Goal: Communication & Community: Ask a question

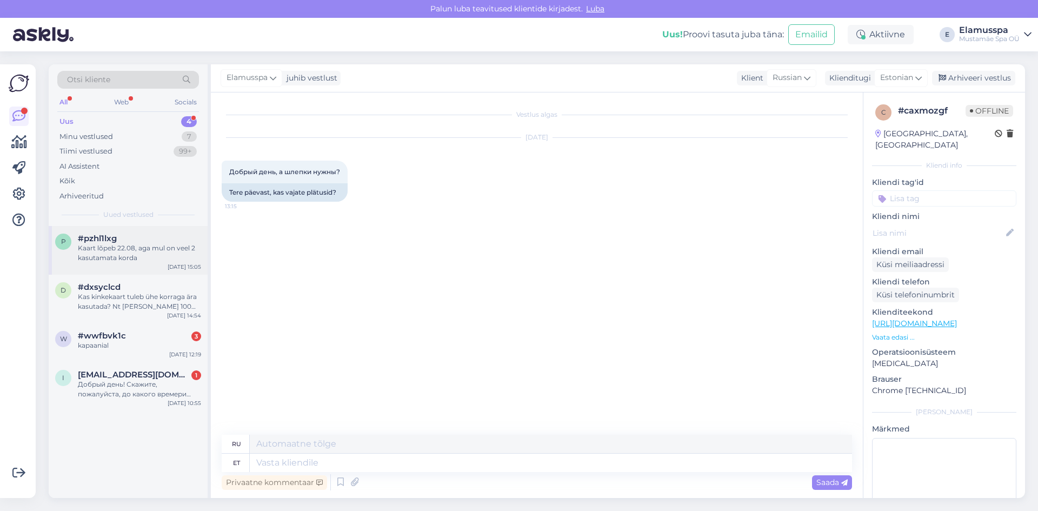
click at [131, 260] on div "Kaart lõpeb 22.08, aga mul on veel 2 kasutamata korda" at bounding box center [139, 252] width 123 height 19
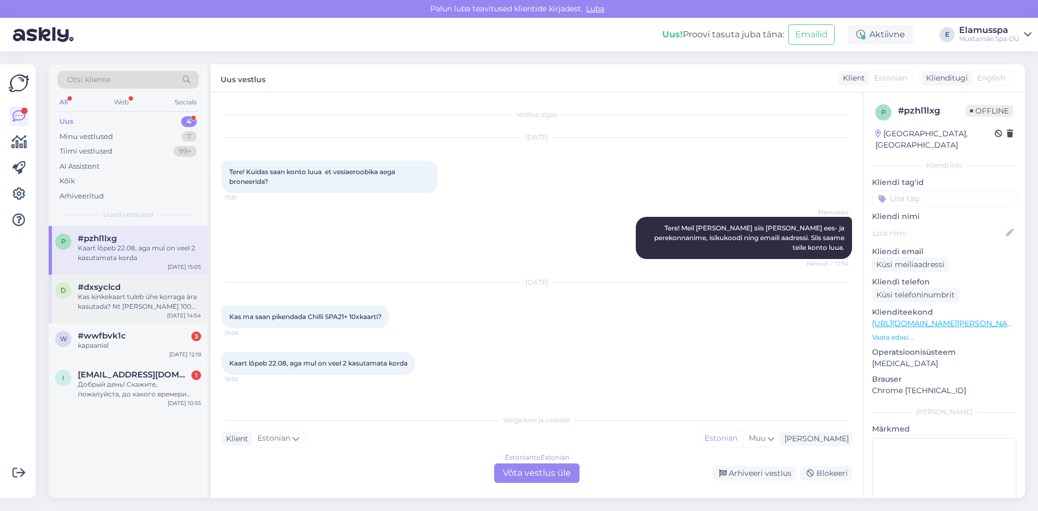
click at [122, 287] on div "#dxsyclcd" at bounding box center [139, 287] width 123 height 10
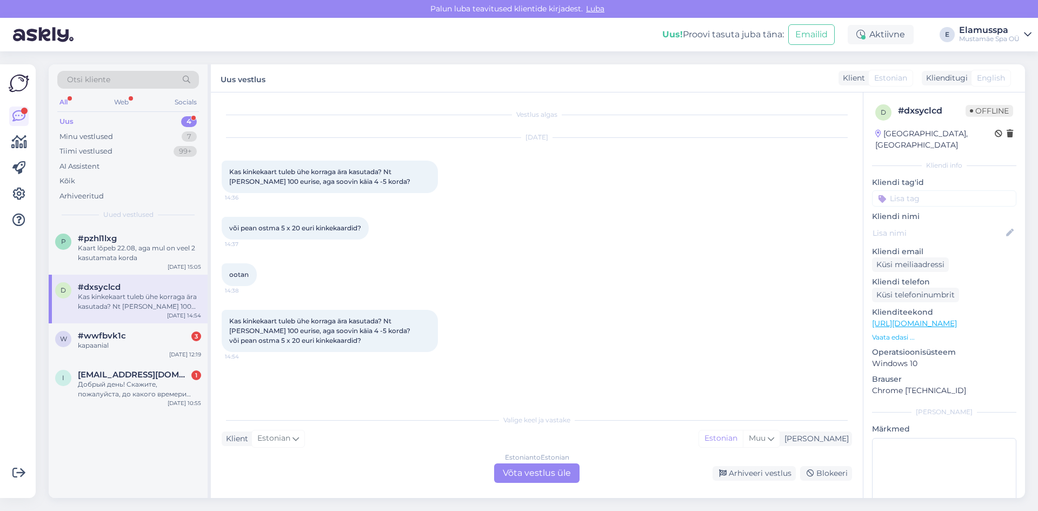
click at [529, 466] on div "Estonian to Estonian Võta vestlus üle" at bounding box center [536, 472] width 85 height 19
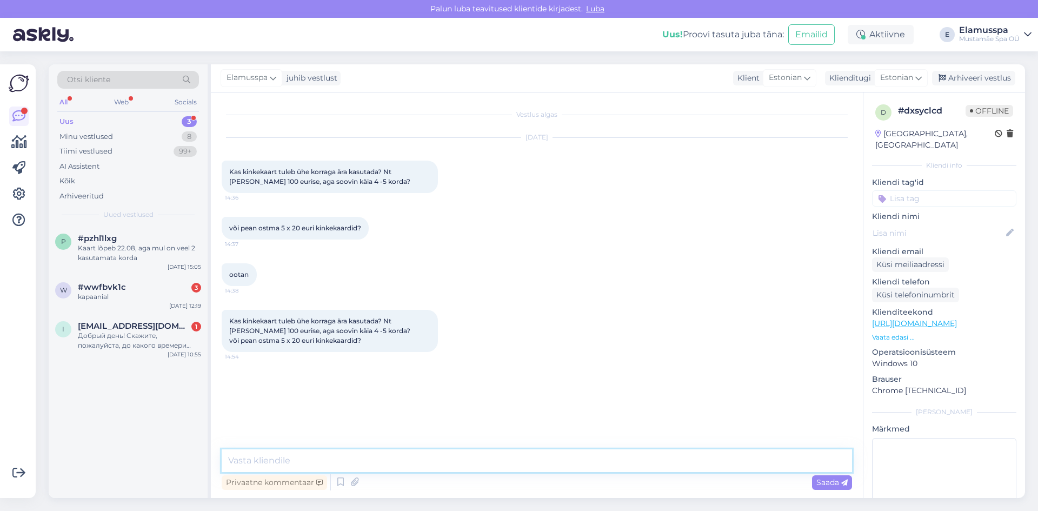
click at [529, 463] on textarea at bounding box center [537, 460] width 630 height 23
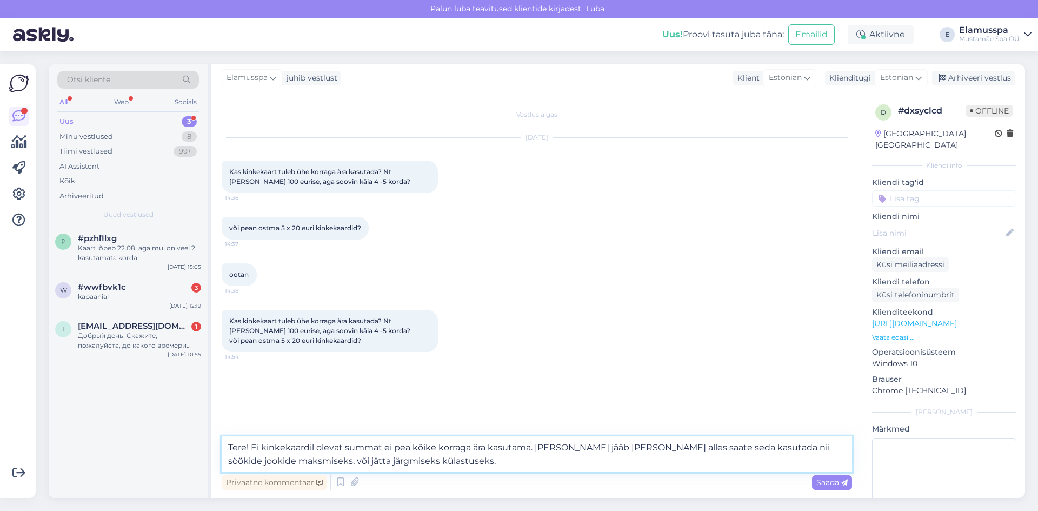
click at [260, 449] on textarea "Tere! Ei kinkekaardil olevat summat ei pea kõike korraga ära kasutama. [PERSON_…" at bounding box center [537, 454] width 630 height 36
click at [267, 444] on textarea "Tere! Ei kinkekaardil olevat summat ei pea kõike korraga ära kasutama. [PERSON_…" at bounding box center [537, 454] width 630 height 36
click at [812, 443] on textarea "Tere! Kinkekaardil olevat summat ei pea kõike korraga ära kasutama. [PERSON_NAM…" at bounding box center [537, 454] width 630 height 36
click at [762, 445] on textarea "Tere! Kinkekaardil olevat summat ei pea kõike korraga ära kasutama. [PERSON_NAM…" at bounding box center [537, 454] width 630 height 36
click at [539, 462] on textarea "Tere! Kinkekaardil olevat summat ei pea kõike korraga ära kasutama. [PERSON_NAM…" at bounding box center [537, 454] width 630 height 36
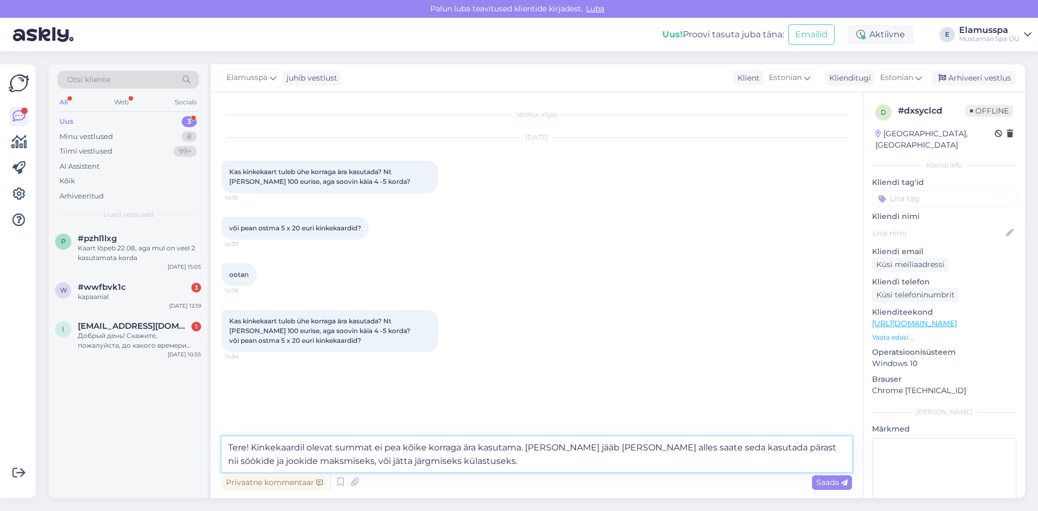
click at [329, 460] on textarea "Tere! Kinkekaardil olevat summat ei pea kõike korraga ära kasutama. [PERSON_NAM…" at bounding box center [537, 454] width 630 height 36
click at [588, 460] on textarea "Tere! Kinkekaardil olevat summat ei pea kõike korraga ära kasutama. [PERSON_NAM…" at bounding box center [537, 454] width 630 height 36
type textarea "Tere! Kinkekaardil olevat summat ei pea kõike korraga ära kasutama. [PERSON_NAM…"
click at [837, 487] on div "Saada" at bounding box center [832, 482] width 40 height 15
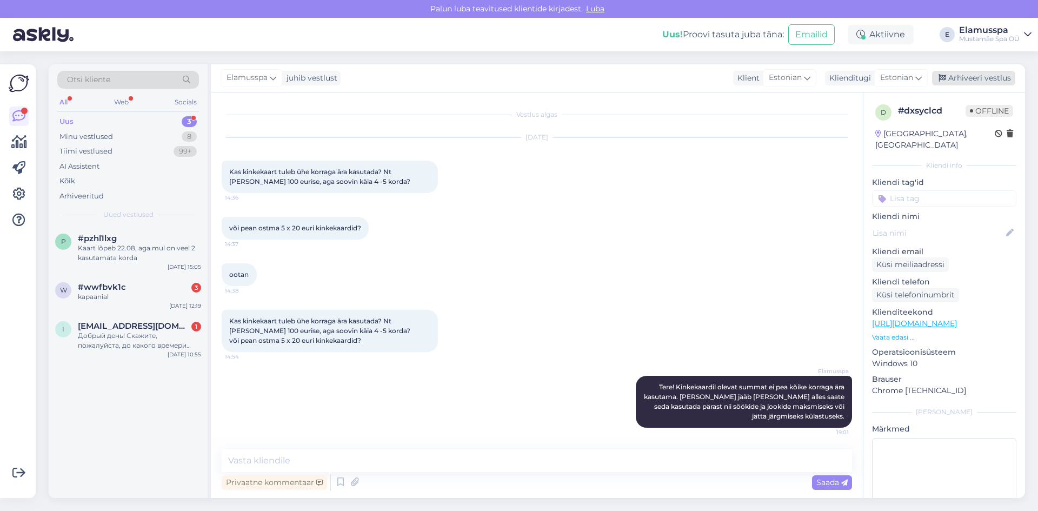
click at [951, 81] on div "Arhiveeri vestlus" at bounding box center [973, 78] width 83 height 15
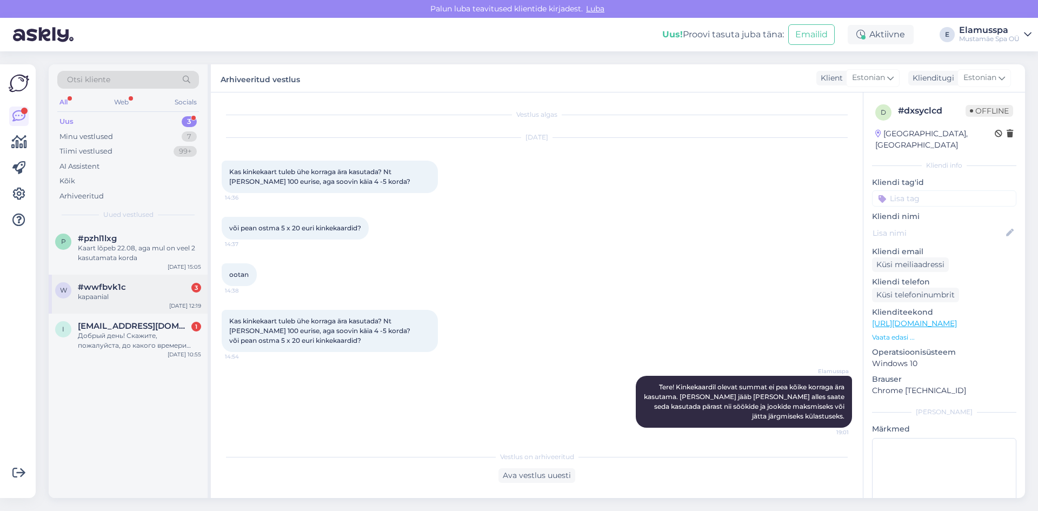
click at [189, 296] on div "kapaanial" at bounding box center [139, 297] width 123 height 10
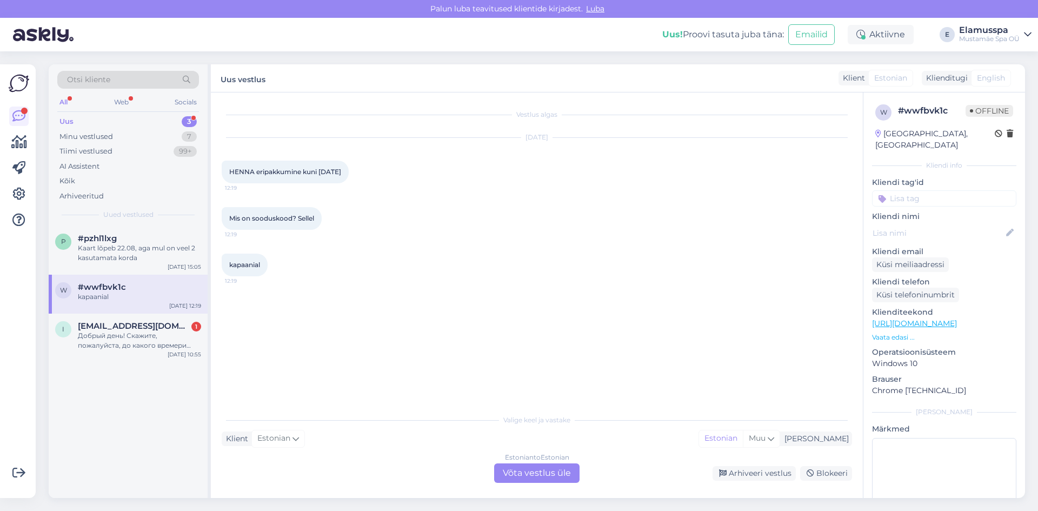
click at [530, 473] on div "Estonian to Estonian Võta vestlus üle" at bounding box center [536, 472] width 85 height 19
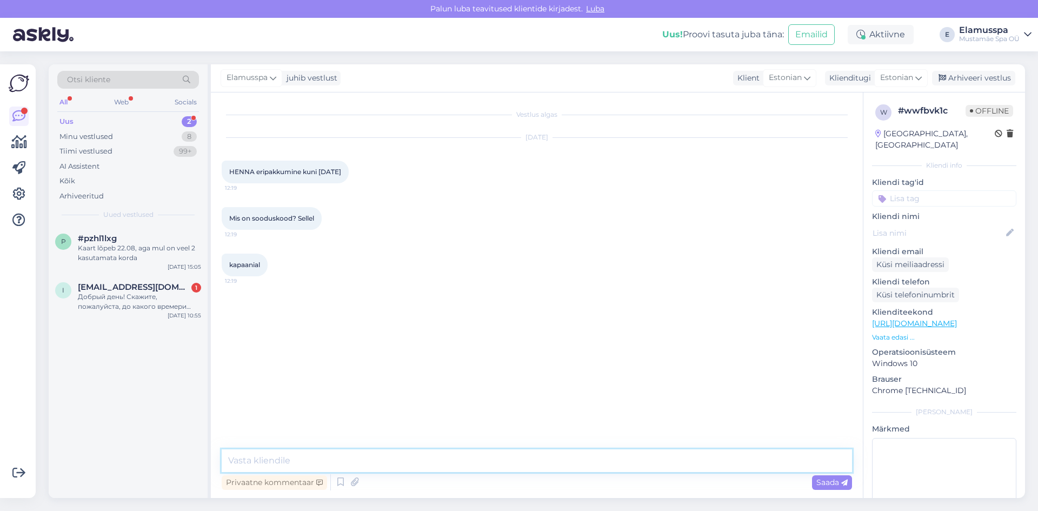
click at [522, 456] on textarea at bounding box center [537, 460] width 630 height 23
type textarea "T"
